Goal: Task Accomplishment & Management: Complete application form

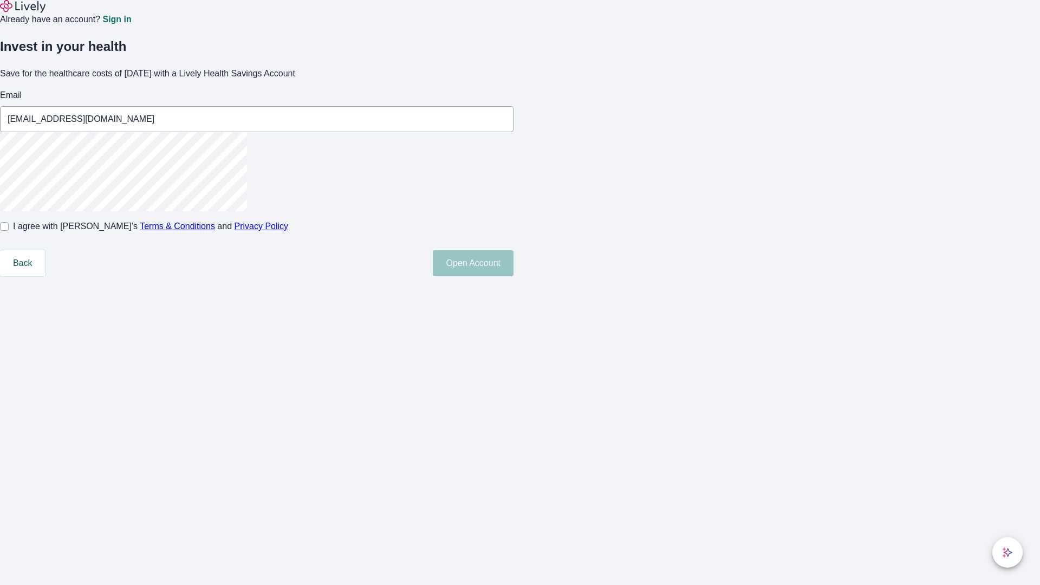
click at [9, 231] on input "I agree with Lively’s Terms & Conditions and Privacy Policy" at bounding box center [4, 226] width 9 height 9
checkbox input "true"
click at [513, 276] on button "Open Account" at bounding box center [473, 263] width 81 height 26
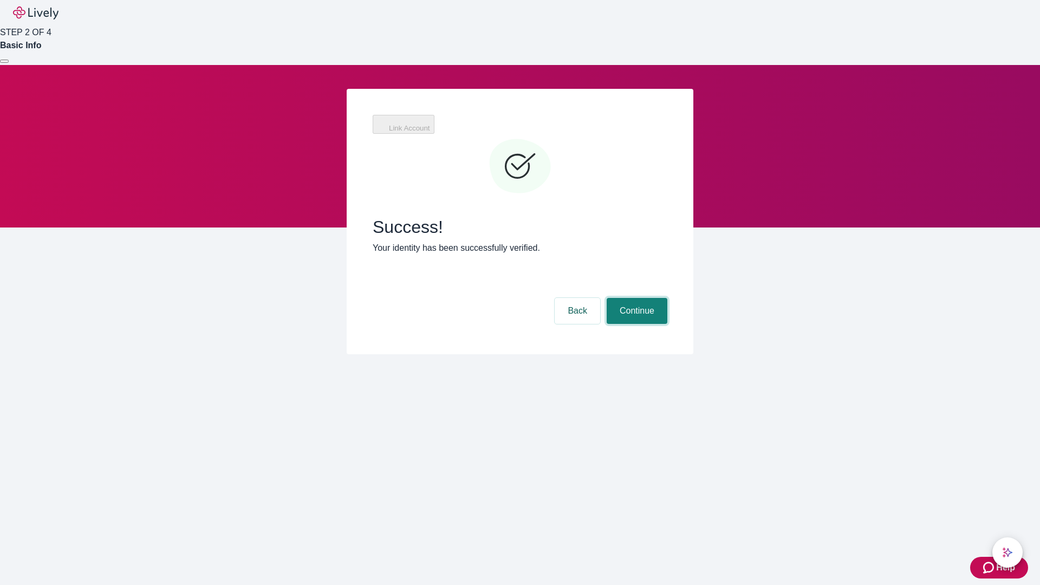
click at [635, 298] on button "Continue" at bounding box center [636, 311] width 61 height 26
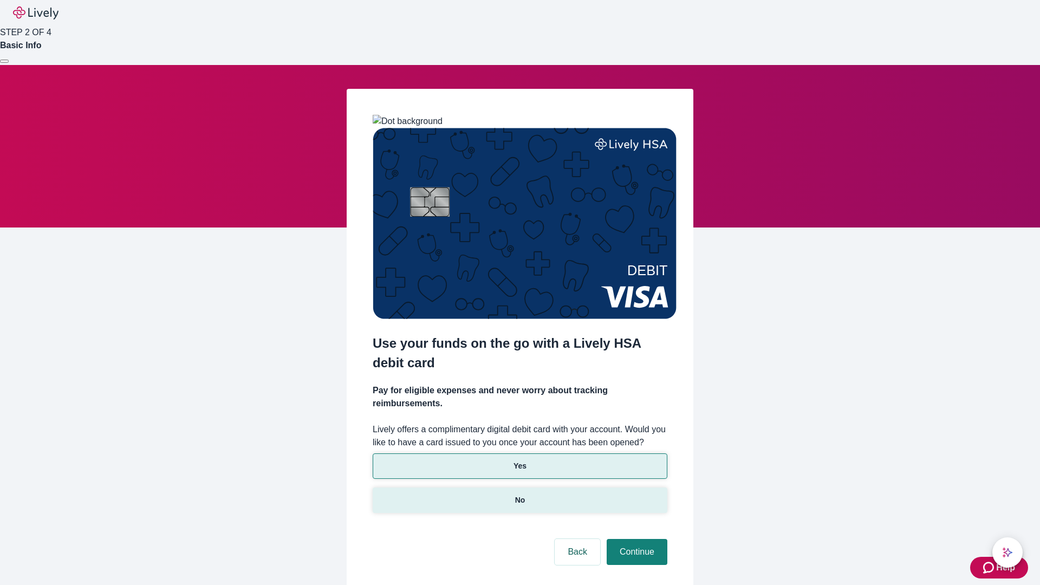
click at [519, 494] on p "No" at bounding box center [520, 499] width 10 height 11
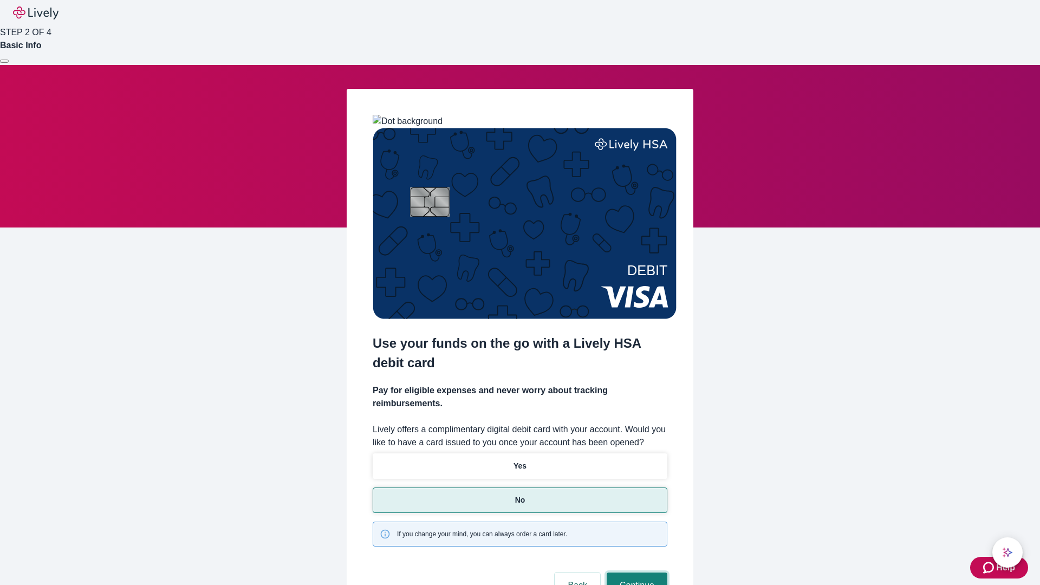
click at [635, 572] on button "Continue" at bounding box center [636, 585] width 61 height 26
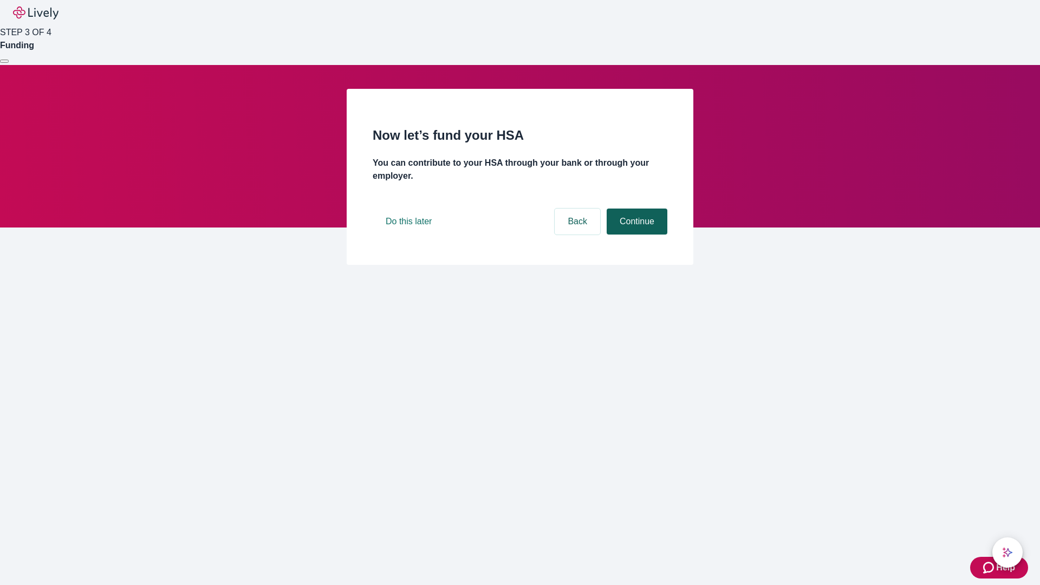
click at [635, 234] on button "Continue" at bounding box center [636, 221] width 61 height 26
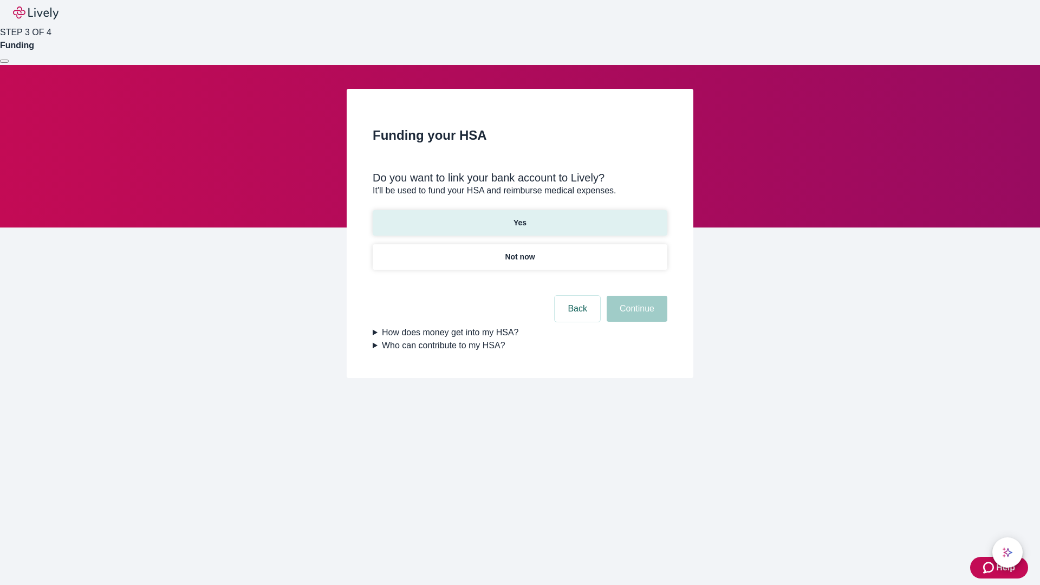
click at [519, 217] on p "Yes" at bounding box center [519, 222] width 13 height 11
click at [635, 296] on button "Continue" at bounding box center [636, 309] width 61 height 26
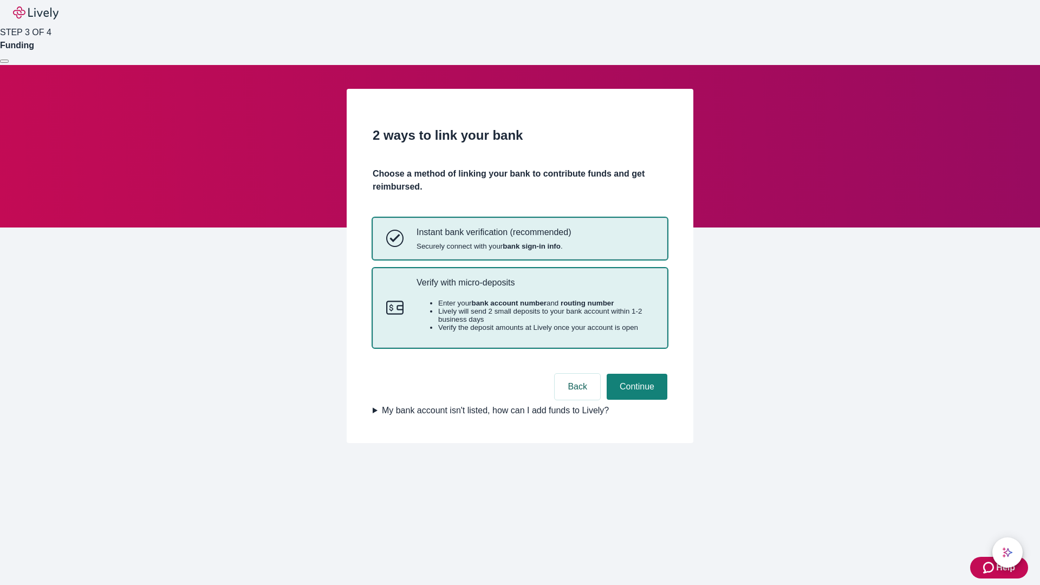
click at [534, 288] on p "Verify with micro-deposits" at bounding box center [534, 282] width 237 height 10
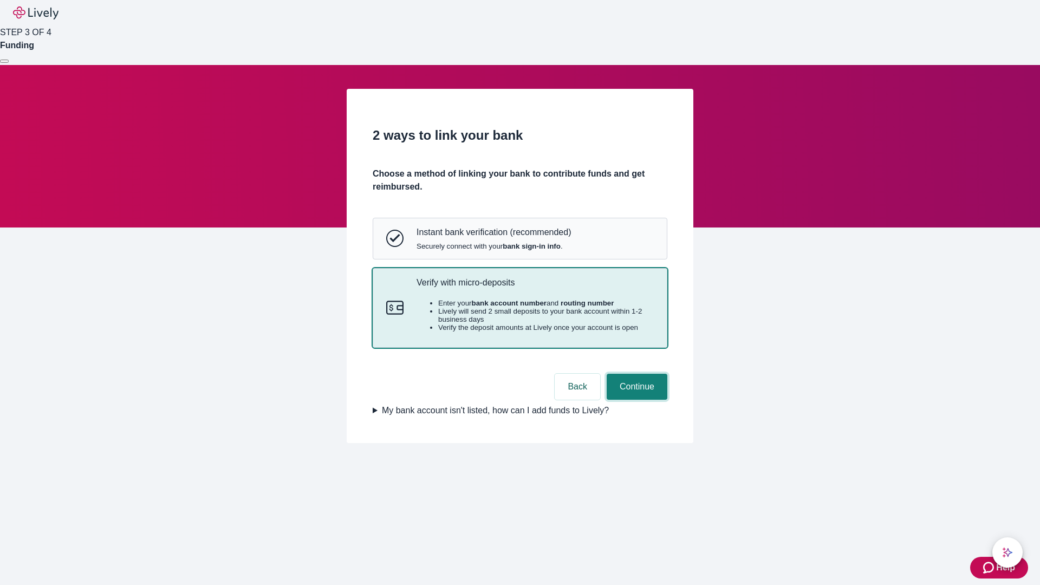
click at [635, 400] on button "Continue" at bounding box center [636, 387] width 61 height 26
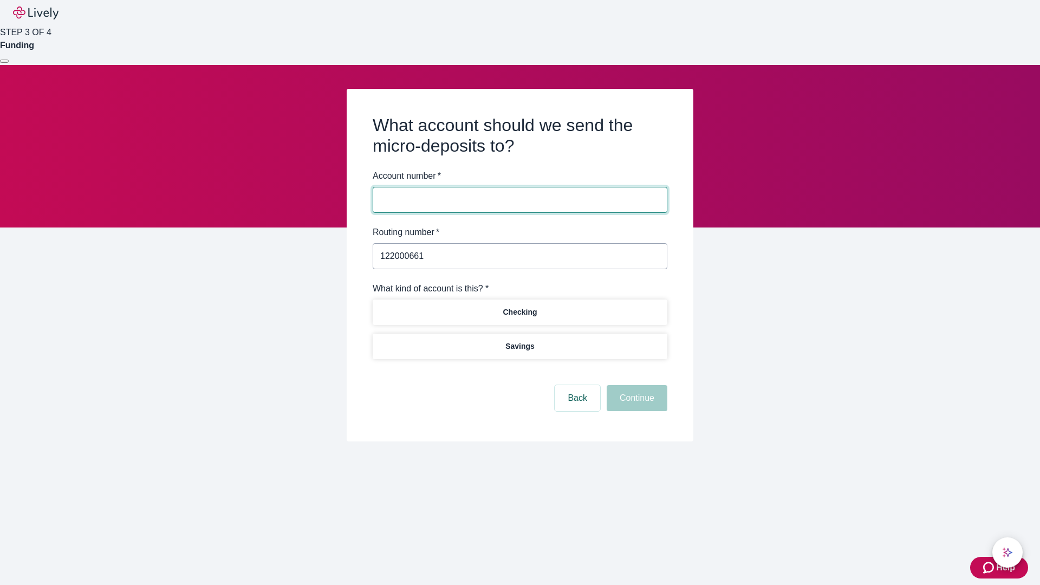
type input "122000661"
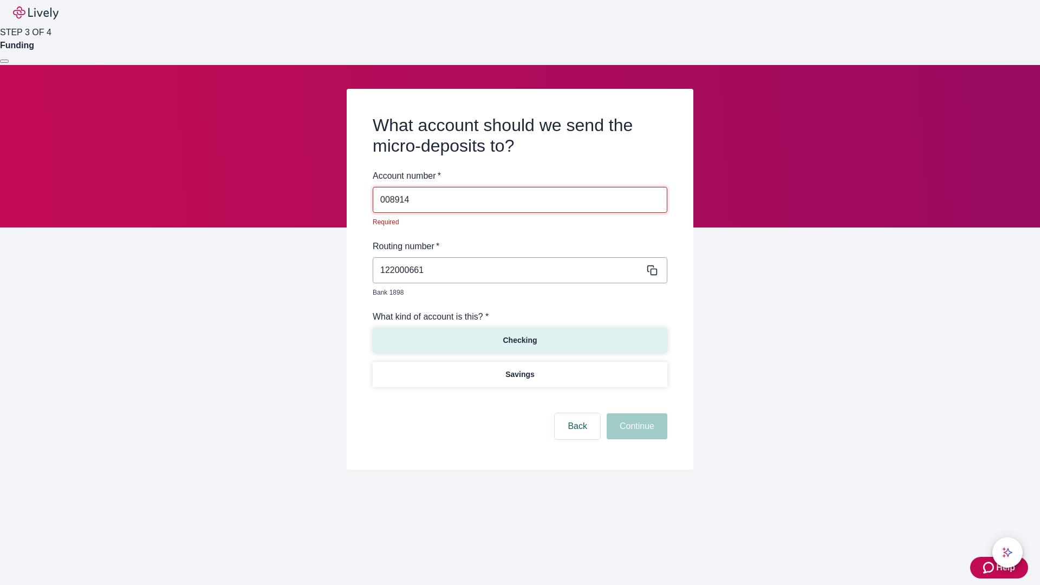
type input "008914"
click at [519, 335] on p "Checking" at bounding box center [519, 340] width 34 height 11
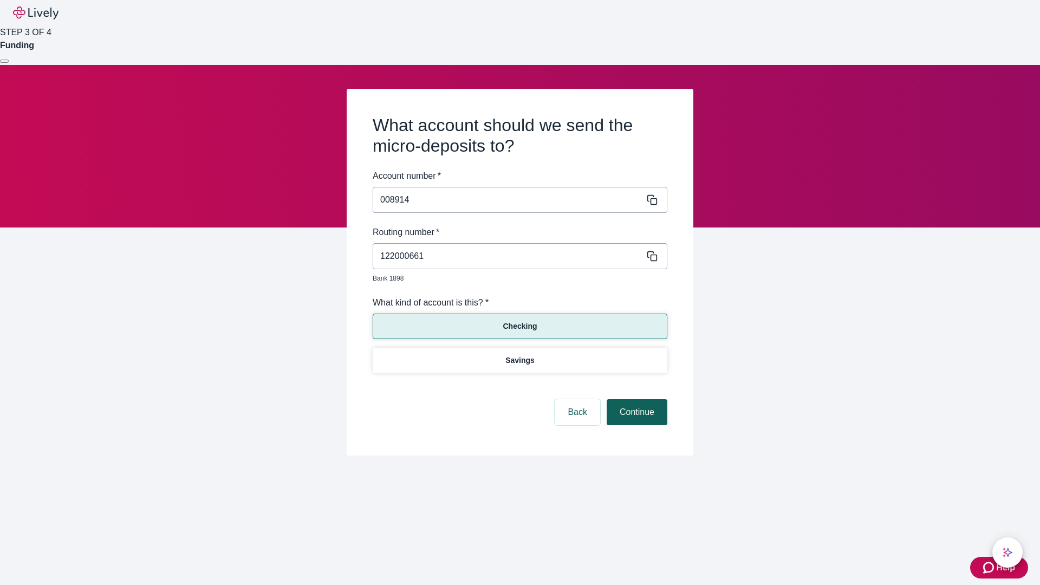
click at [635, 400] on button "Continue" at bounding box center [636, 412] width 61 height 26
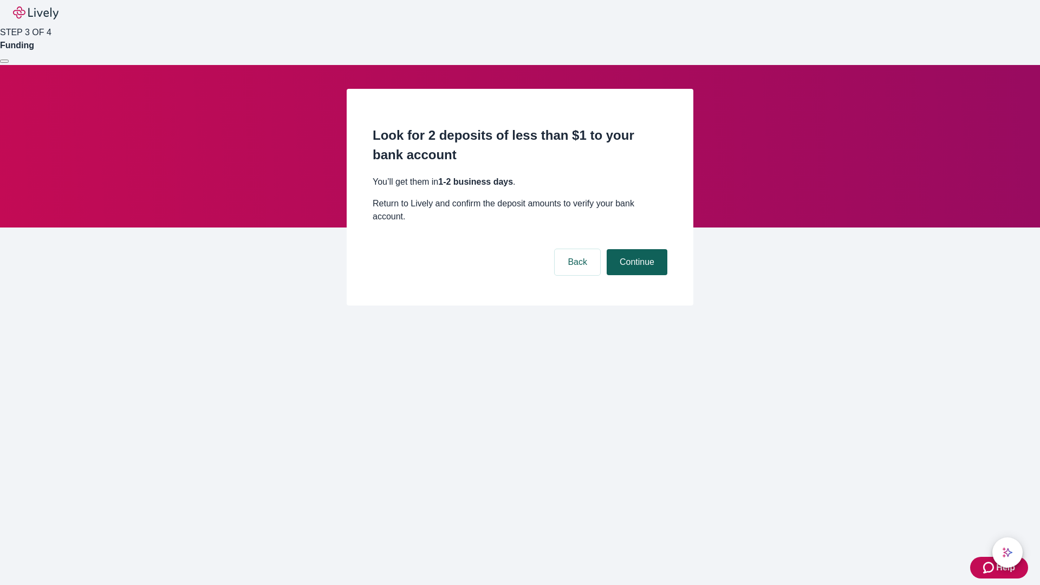
click at [635, 249] on button "Continue" at bounding box center [636, 262] width 61 height 26
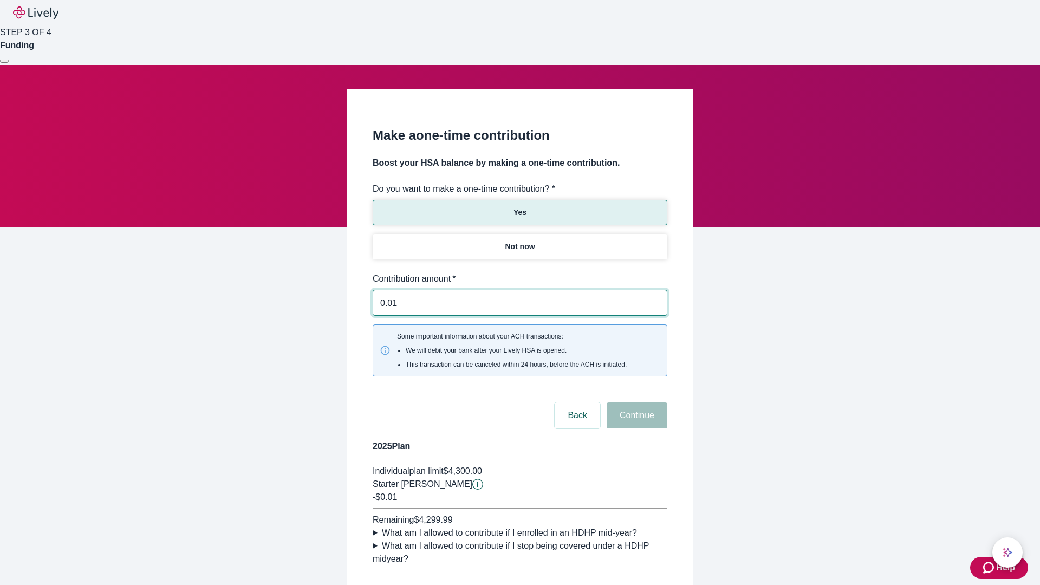
type input "0.01"
click at [635, 402] on button "Continue" at bounding box center [636, 415] width 61 height 26
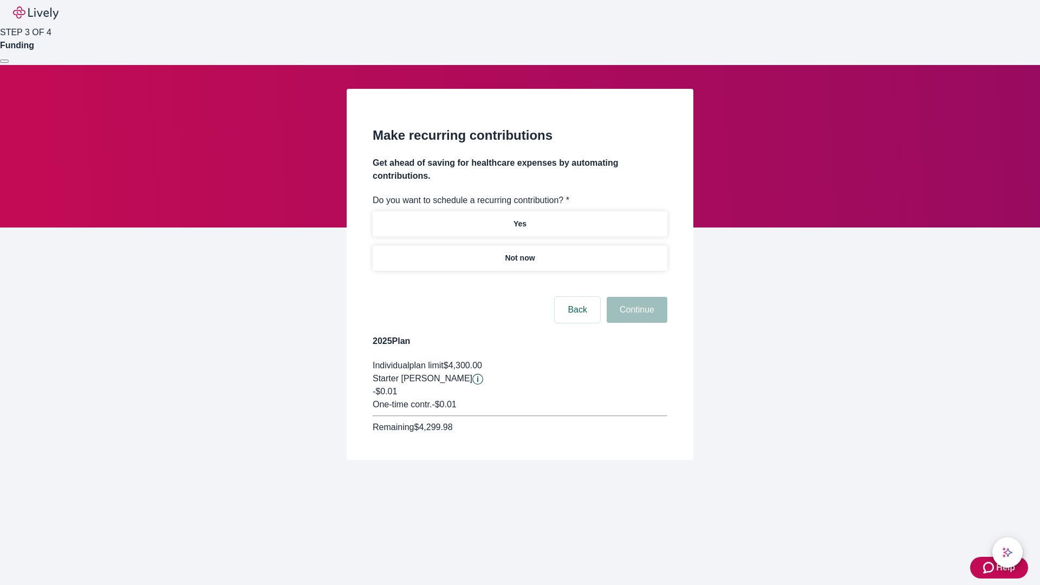
click at [519, 252] on p "Not now" at bounding box center [520, 257] width 30 height 11
click at [635, 297] on button "Continue" at bounding box center [636, 310] width 61 height 26
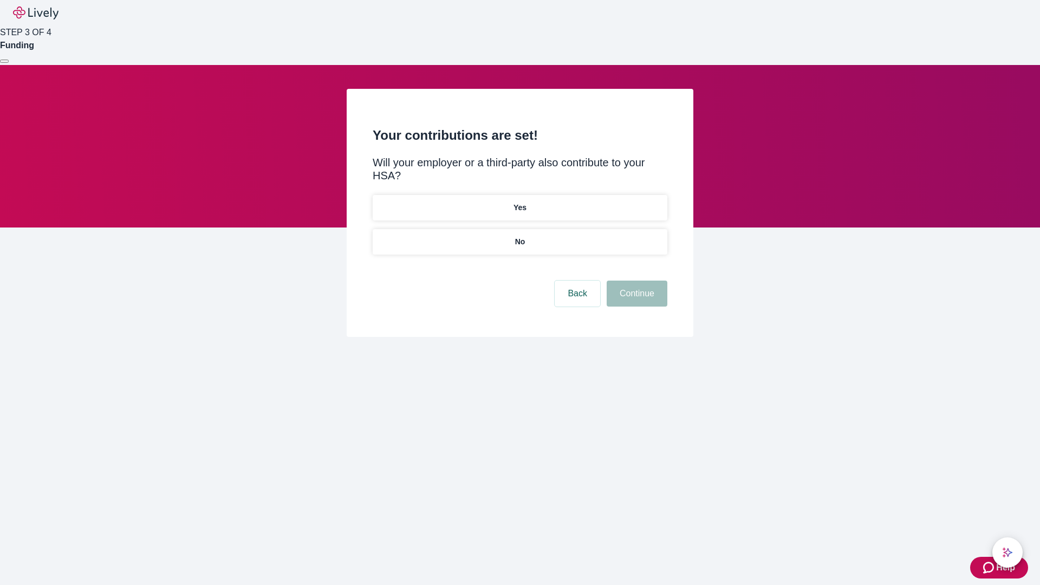
click at [519, 236] on p "No" at bounding box center [520, 241] width 10 height 11
click at [635, 280] on button "Continue" at bounding box center [636, 293] width 61 height 26
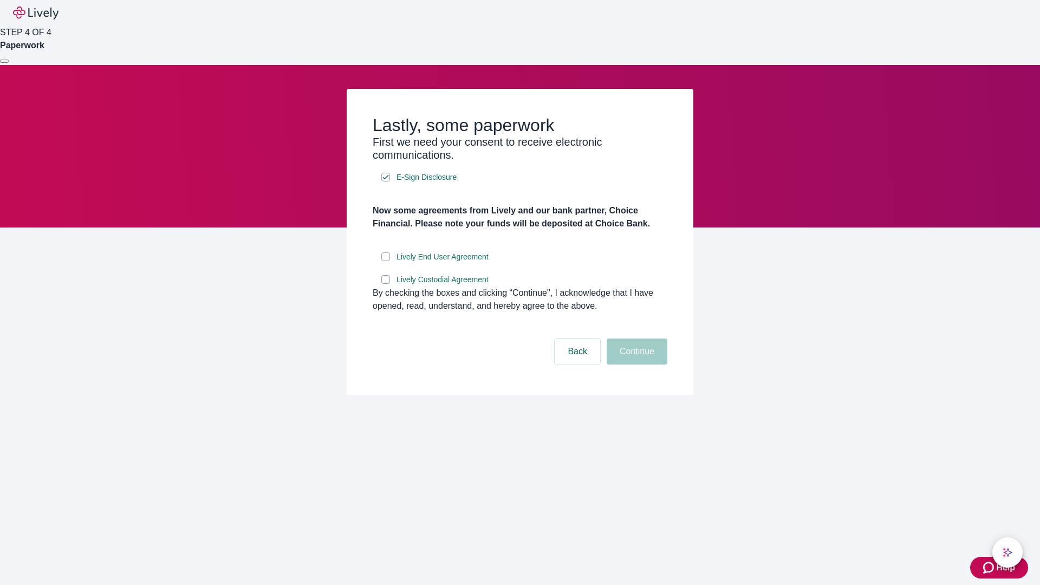
click at [386, 261] on input "Lively End User Agreement" at bounding box center [385, 256] width 9 height 9
checkbox input "true"
click at [386, 284] on input "Lively Custodial Agreement" at bounding box center [385, 279] width 9 height 9
checkbox input "true"
click at [635, 364] on button "Continue" at bounding box center [636, 351] width 61 height 26
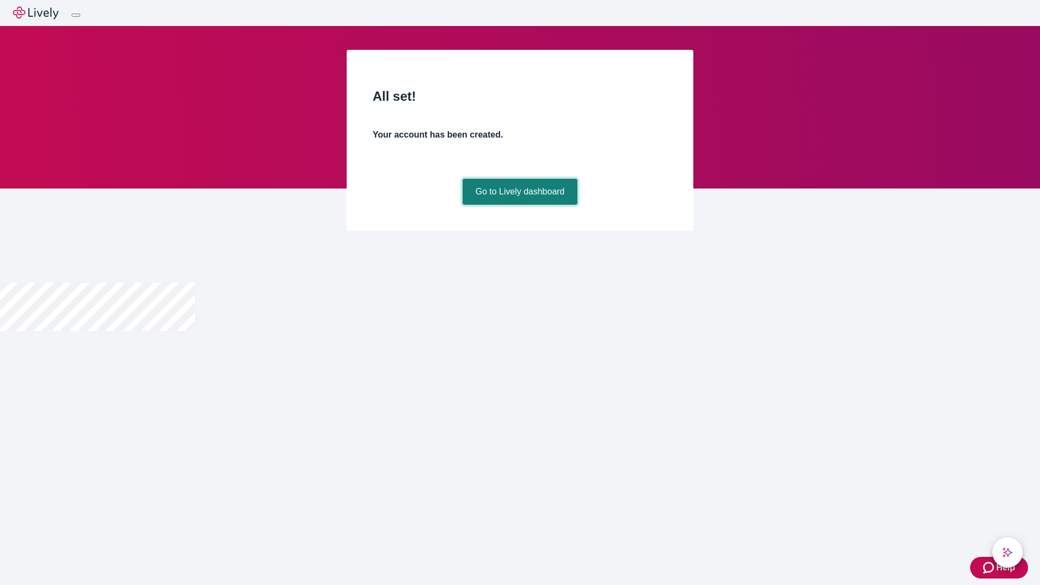
click at [519, 205] on link "Go to Lively dashboard" at bounding box center [519, 192] width 115 height 26
